Goal: Task Accomplishment & Management: Complete application form

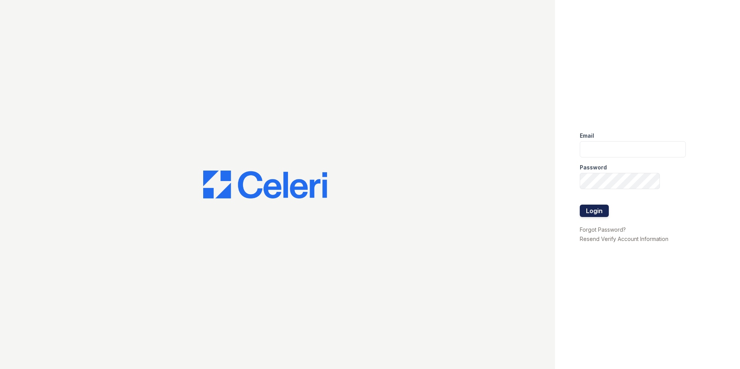
type input "[EMAIL_ADDRESS][DOMAIN_NAME]"
click at [600, 211] on button "Login" at bounding box center [594, 211] width 29 height 12
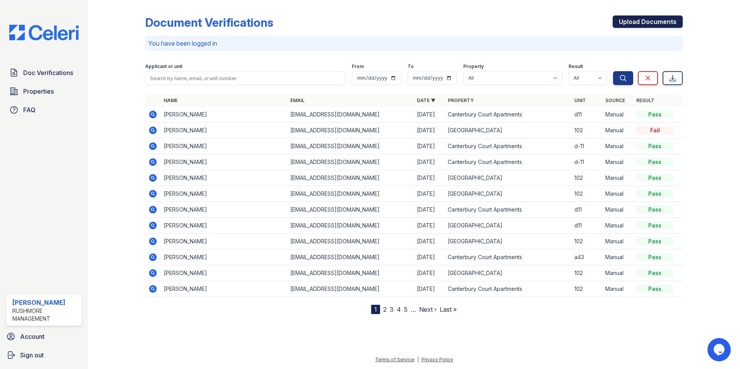
click at [631, 21] on link "Upload Documents" at bounding box center [648, 21] width 70 height 12
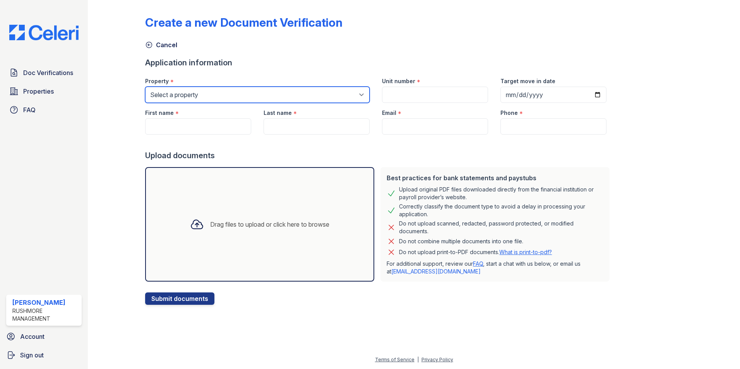
click at [254, 102] on select "Select a property Canterbury Court Apartments Creekview Terrace" at bounding box center [257, 95] width 225 height 16
select select "593"
click at [145, 87] on select "Select a property Canterbury Court Apartments Creekview Terrace" at bounding box center [257, 95] width 225 height 16
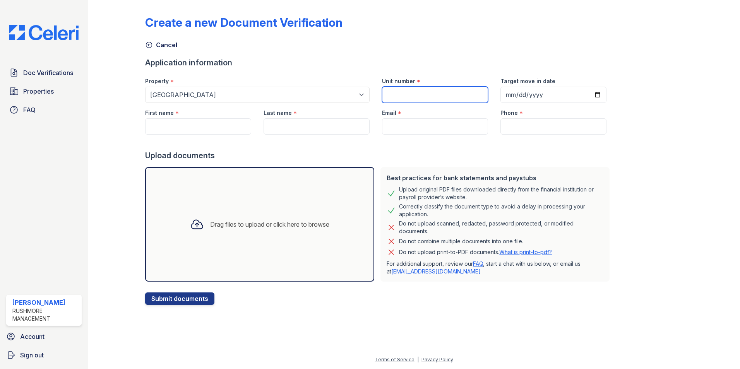
click at [405, 96] on input "Unit number" at bounding box center [435, 95] width 106 height 16
type input "309"
click at [588, 97] on input "Target move in date" at bounding box center [554, 95] width 106 height 16
type input "2025-10-15"
click at [189, 122] on input "First name" at bounding box center [198, 126] width 106 height 16
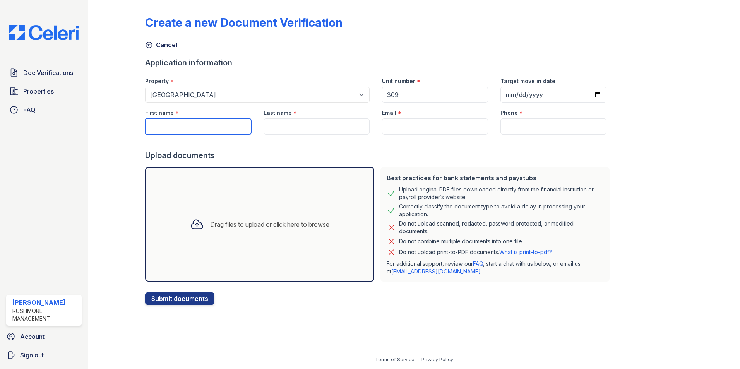
paste input "Thomas Tamir Austin"
drag, startPoint x: 175, startPoint y: 125, endPoint x: 254, endPoint y: 134, distance: 79.8
click at [252, 132] on div "First name * Thomas Tamir Austin" at bounding box center [198, 119] width 118 height 32
type input "[PERSON_NAME]"
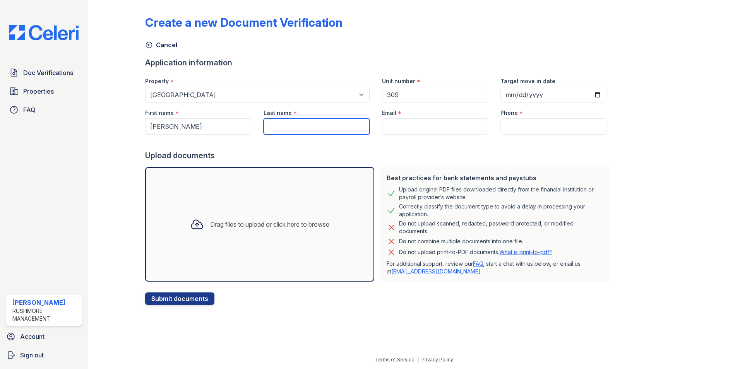
click at [299, 123] on input "Last name" at bounding box center [317, 126] width 106 height 16
paste input "Thomas Tamir Austin"
drag, startPoint x: 307, startPoint y: 124, endPoint x: 224, endPoint y: 140, distance: 84.4
click at [220, 142] on form "Application information Property * Select a property Canterbury Court Apartment…" at bounding box center [379, 181] width 468 height 248
type input "Austin"
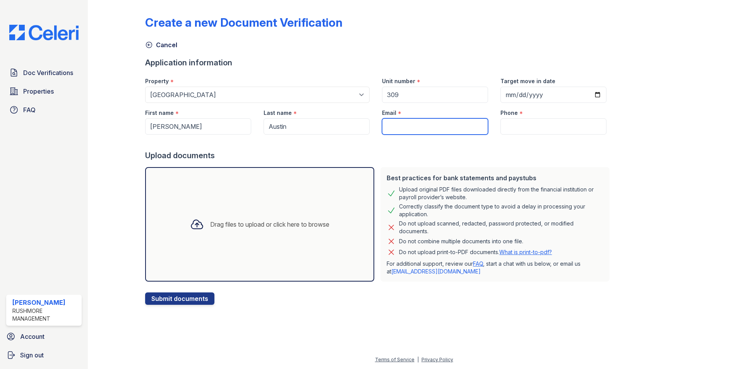
drag, startPoint x: 423, startPoint y: 129, endPoint x: 404, endPoint y: 123, distance: 20.1
click at [423, 129] on input "Email" at bounding box center [435, 126] width 106 height 16
paste input "[EMAIL_ADDRESS][DOMAIN_NAME]"
type input "[EMAIL_ADDRESS][DOMAIN_NAME]"
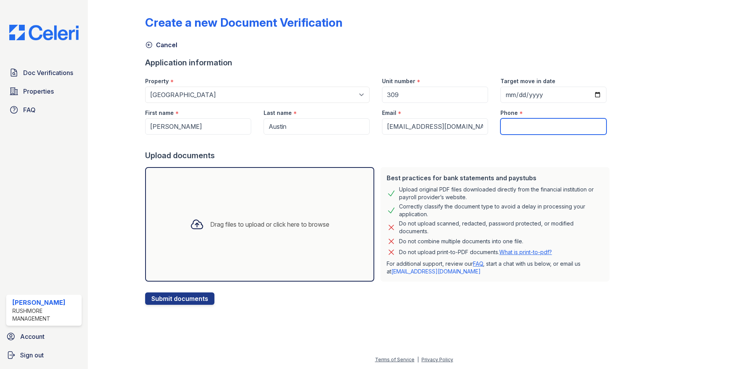
click at [505, 131] on input "Phone" at bounding box center [554, 126] width 106 height 16
paste input "215) 767-1206"
type input "215) 767-1206"
click at [257, 221] on div "Drag files to upload or click here to browse" at bounding box center [269, 224] width 119 height 9
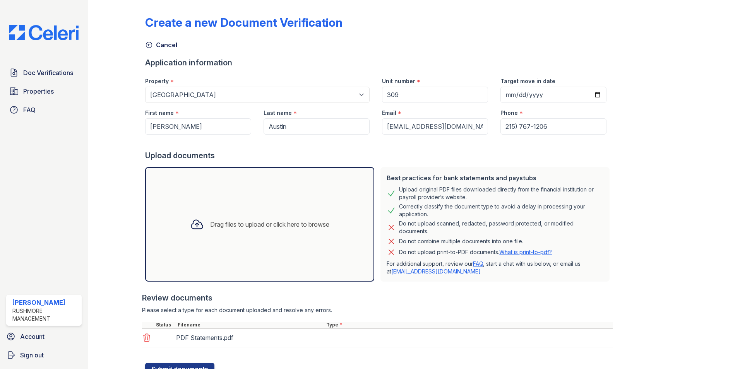
scroll to position [33, 0]
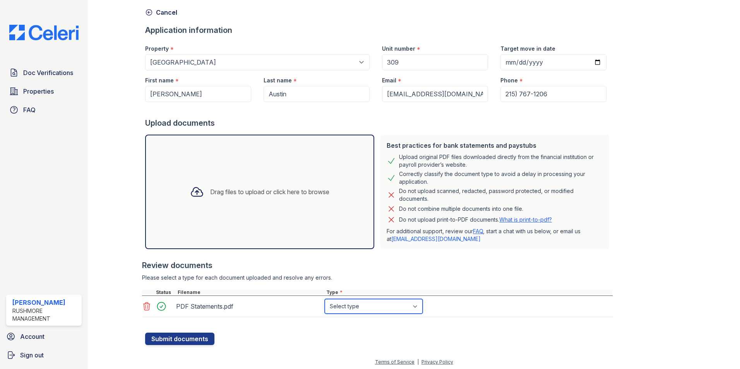
click at [337, 307] on select "Select type Paystub Bank Statement Offer Letter Tax Documents Benefit Award Let…" at bounding box center [374, 306] width 98 height 15
select select "bank_statement"
click at [325, 299] on select "Select type Paystub Bank Statement Offer Letter Tax Documents Benefit Award Let…" at bounding box center [374, 306] width 98 height 15
click at [197, 340] on button "Submit documents" at bounding box center [179, 339] width 69 height 12
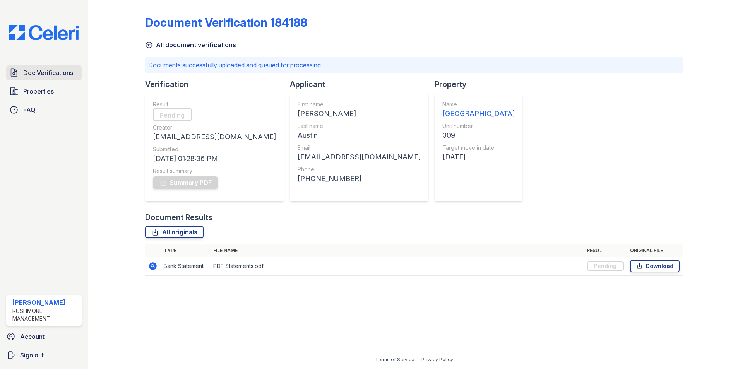
click at [57, 69] on span "Doc Verifications" at bounding box center [48, 72] width 50 height 9
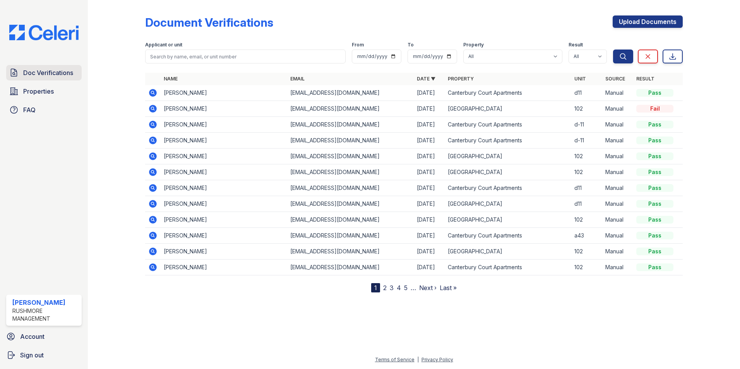
click at [70, 72] on span "Doc Verifications" at bounding box center [48, 72] width 50 height 9
click at [628, 23] on link "Upload Documents" at bounding box center [648, 21] width 70 height 12
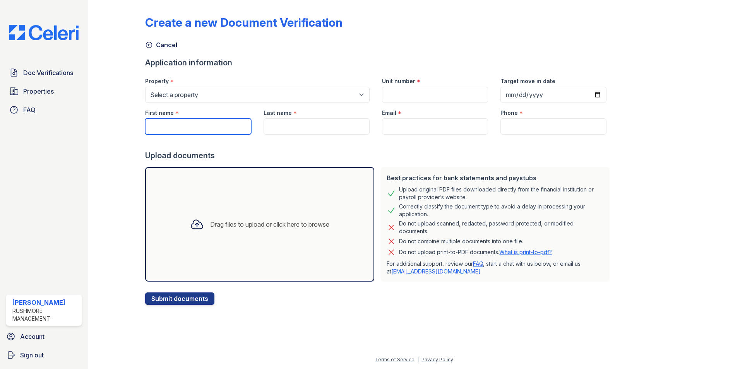
click at [188, 128] on input "First name" at bounding box center [198, 126] width 106 height 16
type input "[PERSON_NAME]"
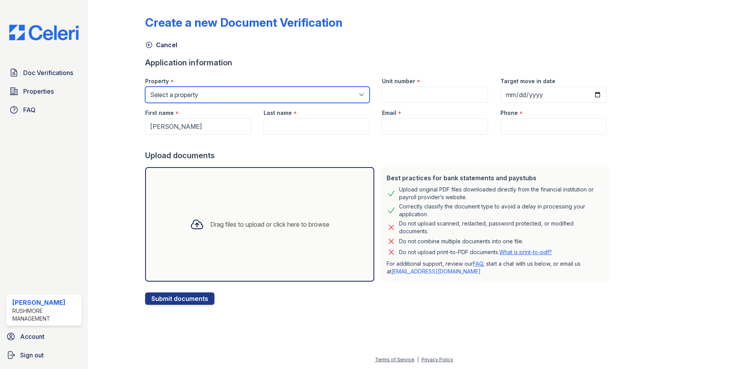
type input "309"
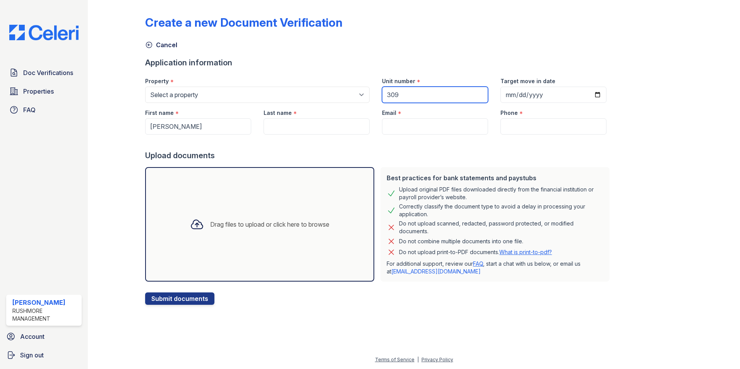
type input "2025-10-15"
type input "Austin"
type input "[EMAIL_ADDRESS][DOMAIN_NAME]"
type input "215) 767-1206"
click at [186, 242] on div "Drag files to upload or click here to browse" at bounding box center [259, 224] width 229 height 115
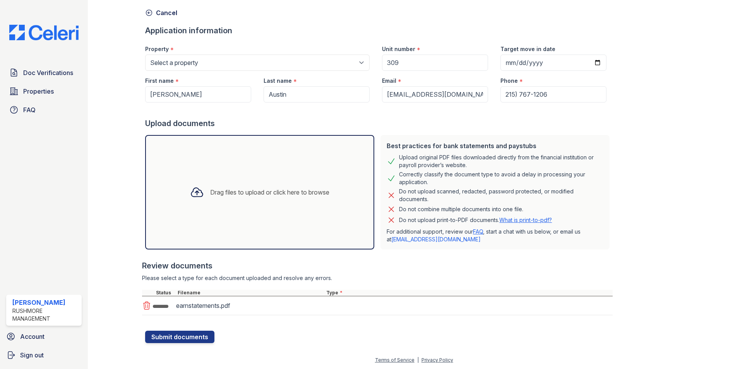
scroll to position [33, 0]
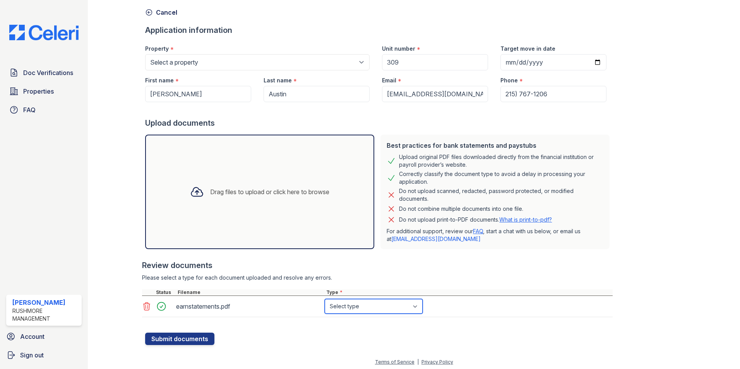
drag, startPoint x: 326, startPoint y: 297, endPoint x: 336, endPoint y: 305, distance: 13.8
click at [336, 305] on select "Select type Paystub Bank Statement Offer Letter Tax Documents Benefit Award Let…" at bounding box center [374, 306] width 98 height 15
select select "paystub"
click at [325, 299] on select "Select type Paystub Bank Statement Offer Letter Tax Documents Benefit Award Let…" at bounding box center [374, 306] width 98 height 15
click at [293, 337] on form "Application information Property * Select a property Canterbury Court Apartment…" at bounding box center [379, 185] width 468 height 321
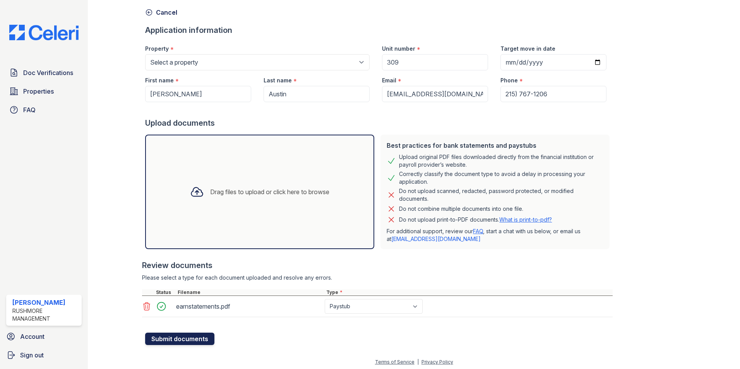
click at [178, 341] on button "Submit documents" at bounding box center [179, 339] width 69 height 12
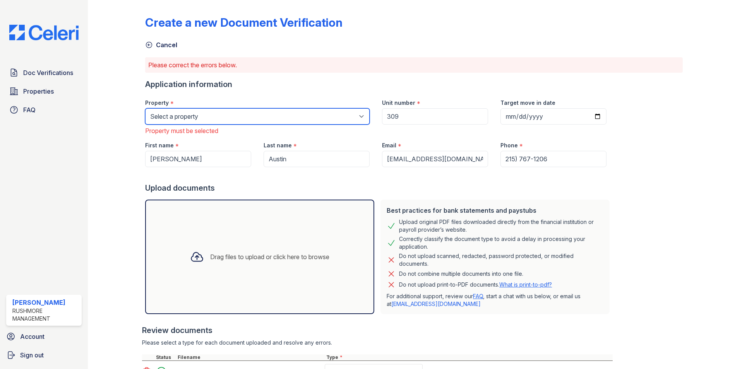
click at [227, 113] on select "Select a property Canterbury Court Apartments Creekview Terrace" at bounding box center [257, 116] width 225 height 16
select select "593"
click at [145, 108] on select "Select a property Canterbury Court Apartments Creekview Terrace" at bounding box center [257, 116] width 225 height 16
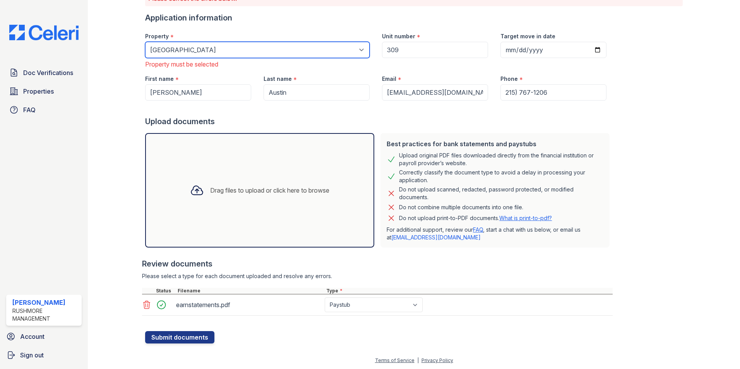
scroll to position [67, 0]
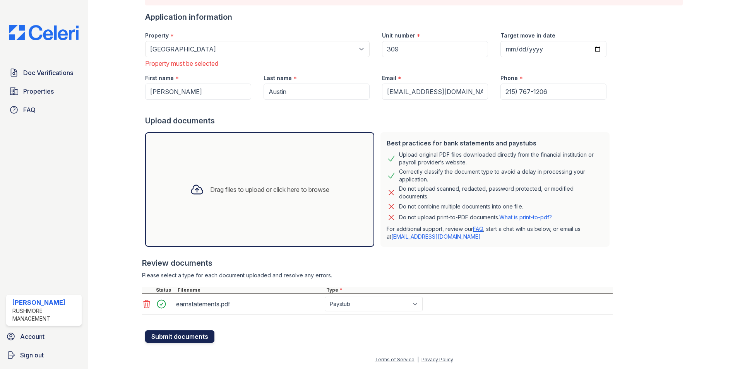
click at [204, 334] on button "Submit documents" at bounding box center [179, 337] width 69 height 12
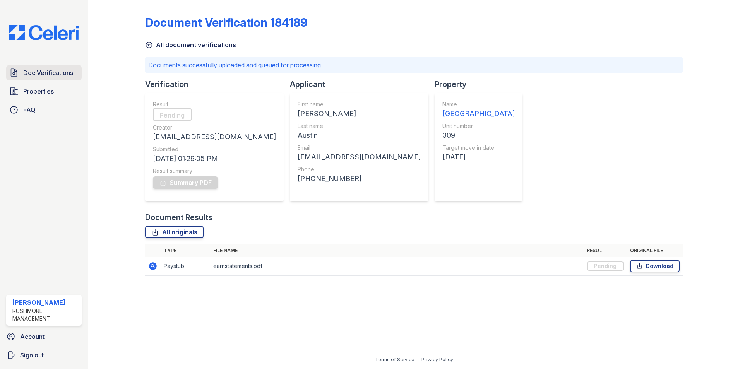
click at [51, 74] on span "Doc Verifications" at bounding box center [48, 72] width 50 height 9
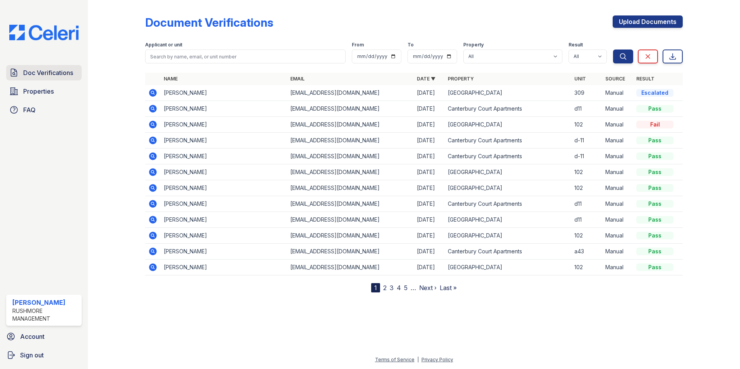
click at [34, 69] on span "Doc Verifications" at bounding box center [48, 72] width 50 height 9
click at [32, 74] on span "Doc Verifications" at bounding box center [48, 72] width 50 height 9
click at [57, 69] on span "Doc Verifications" at bounding box center [48, 72] width 50 height 9
click at [55, 71] on span "Doc Verifications" at bounding box center [48, 72] width 50 height 9
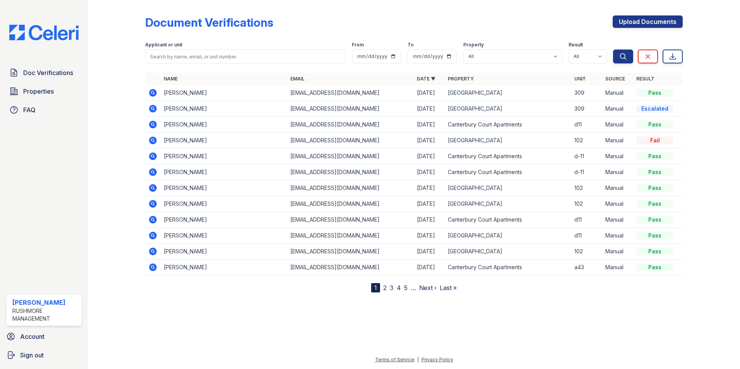
click at [153, 109] on icon at bounding box center [152, 108] width 2 height 2
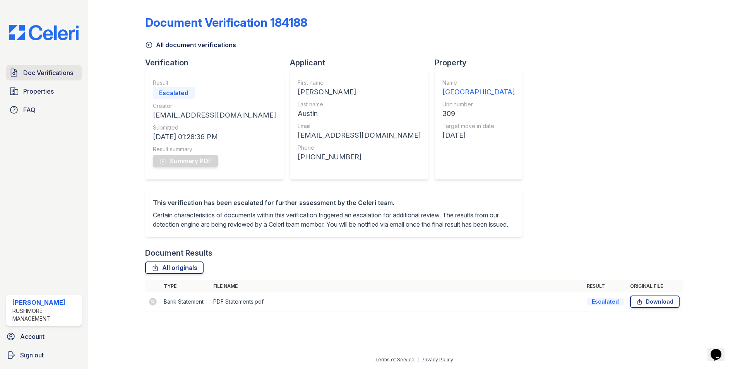
click at [77, 70] on link "Doc Verifications" at bounding box center [43, 72] width 75 height 15
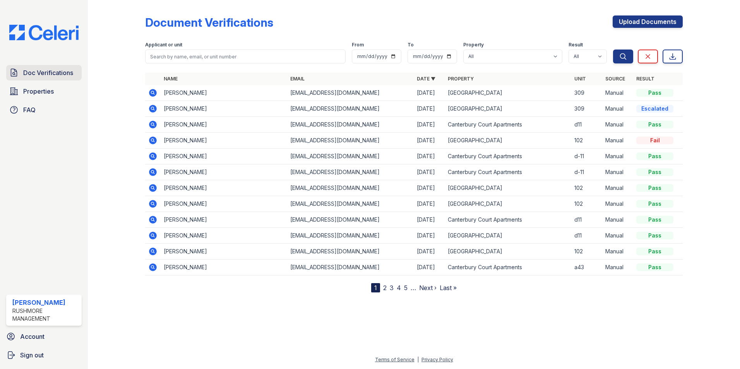
click at [74, 73] on link "Doc Verifications" at bounding box center [43, 72] width 75 height 15
click at [60, 73] on span "Doc Verifications" at bounding box center [48, 72] width 50 height 9
click at [63, 74] on span "Doc Verifications" at bounding box center [48, 72] width 50 height 9
click at [57, 71] on span "Doc Verifications" at bounding box center [48, 72] width 50 height 9
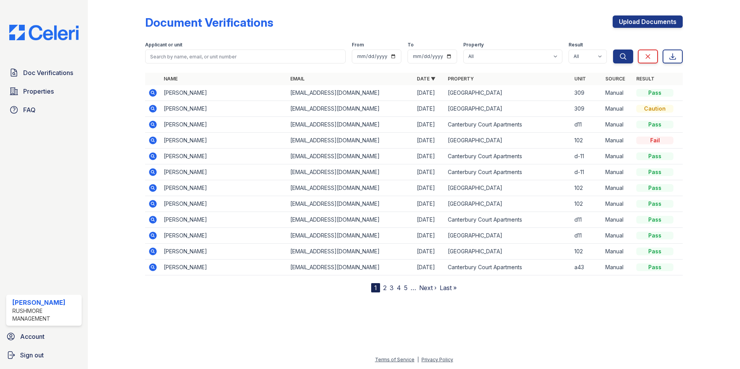
click at [55, 70] on span "Doc Verifications" at bounding box center [48, 72] width 50 height 9
click at [156, 109] on icon at bounding box center [153, 109] width 8 height 8
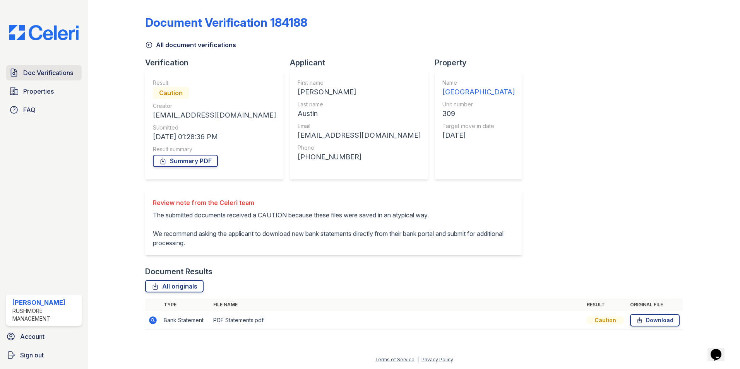
click at [45, 75] on span "Doc Verifications" at bounding box center [48, 72] width 50 height 9
